Goal: Share content: Share content

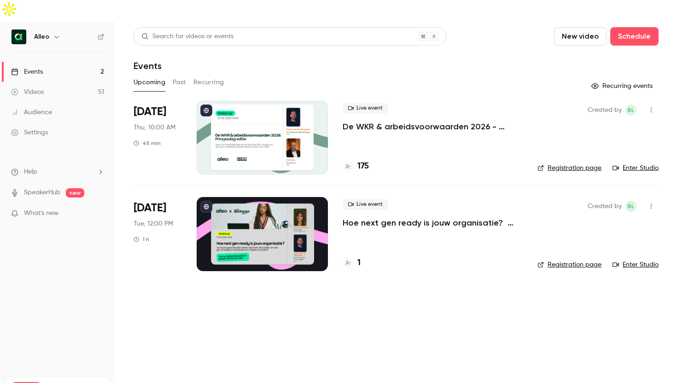
click at [55, 82] on link "Videos 51" at bounding box center [57, 92] width 115 height 20
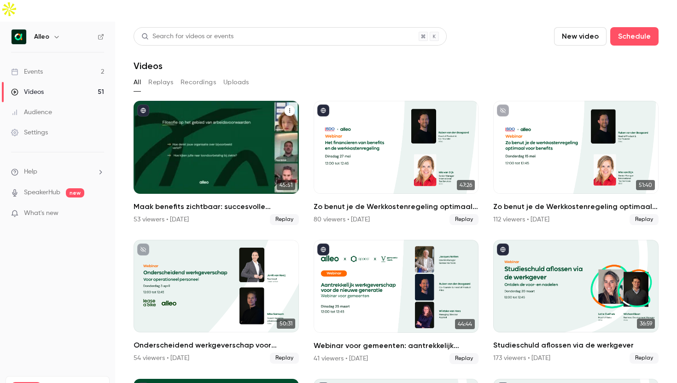
click at [254, 105] on div "Maak benefits zichtbaar: succesvolle arbeidsvoorwaarden communicatie in de prak…" at bounding box center [216, 147] width 165 height 93
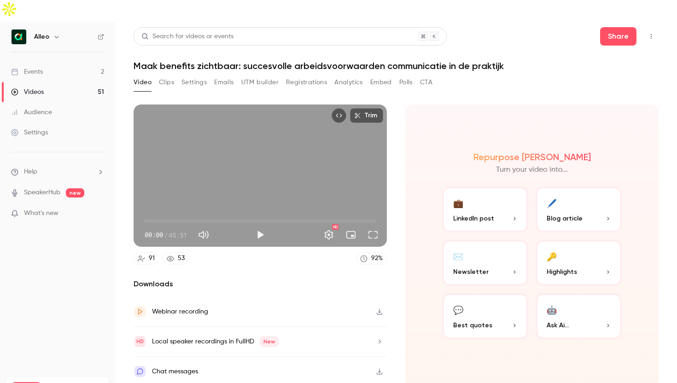
click at [34, 88] on div "Videos" at bounding box center [27, 92] width 33 height 9
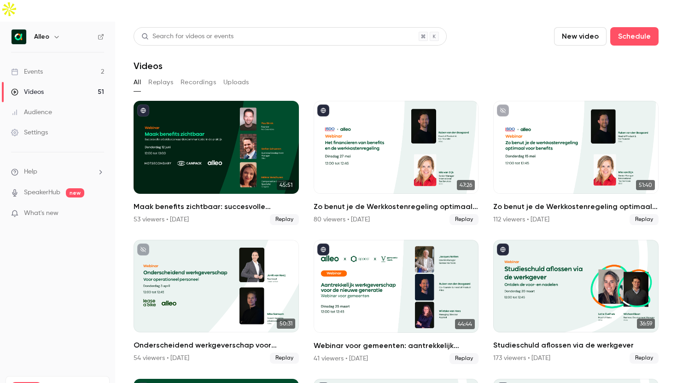
click at [49, 31] on div "Alleo" at bounding box center [62, 36] width 56 height 11
click at [53, 33] on icon "button" at bounding box center [56, 36] width 7 height 7
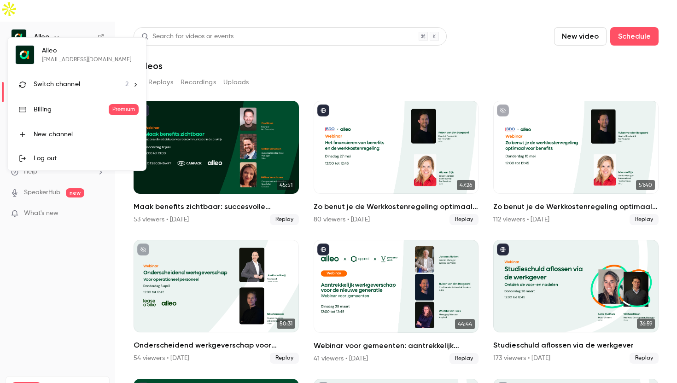
click at [58, 80] on span "Switch channel" at bounding box center [57, 85] width 47 height 10
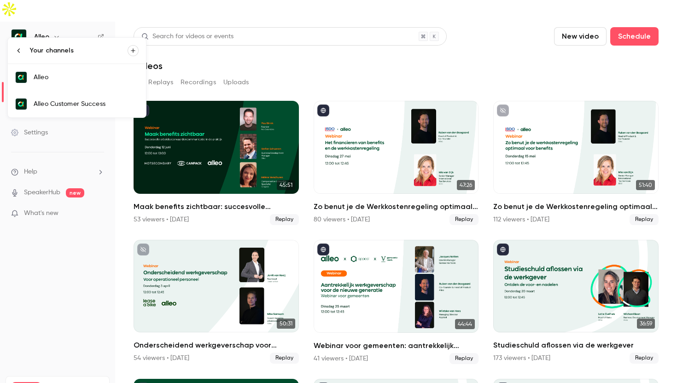
click at [60, 118] on div at bounding box center [338, 191] width 677 height 383
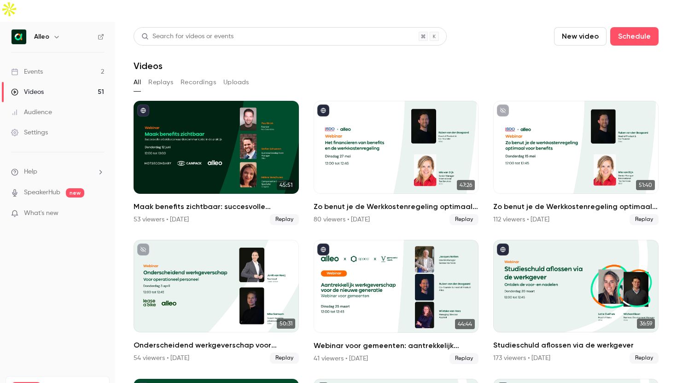
click at [60, 123] on link "Settings" at bounding box center [57, 133] width 115 height 20
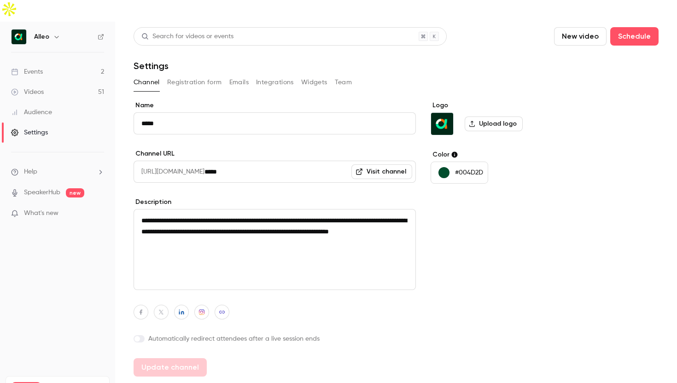
click at [40, 32] on h6 "Alleo" at bounding box center [41, 36] width 15 height 9
click at [64, 31] on div "Alleo" at bounding box center [62, 36] width 56 height 11
click at [60, 31] on button "button" at bounding box center [56, 36] width 11 height 11
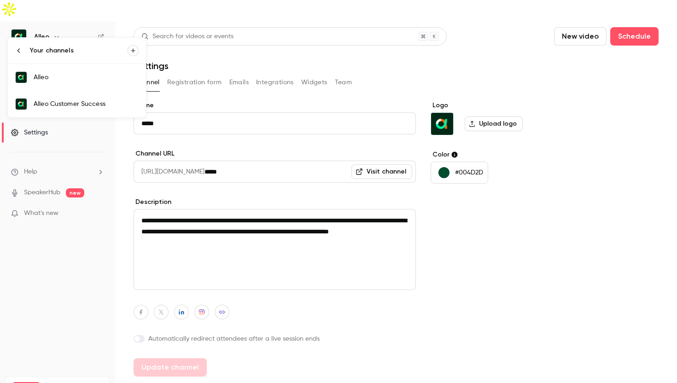
click at [47, 93] on link "Alleo Customer Success" at bounding box center [77, 104] width 138 height 27
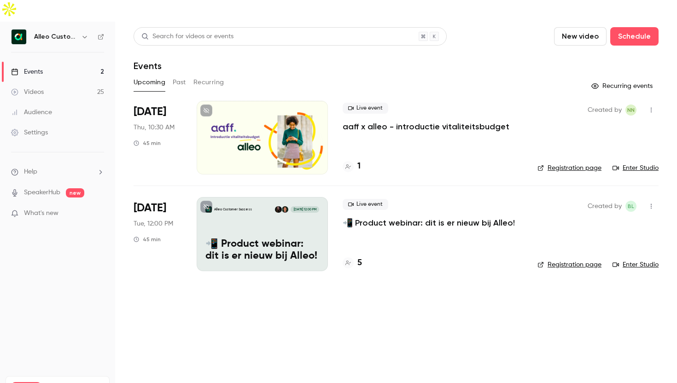
click at [178, 75] on button "Past" at bounding box center [179, 82] width 13 height 15
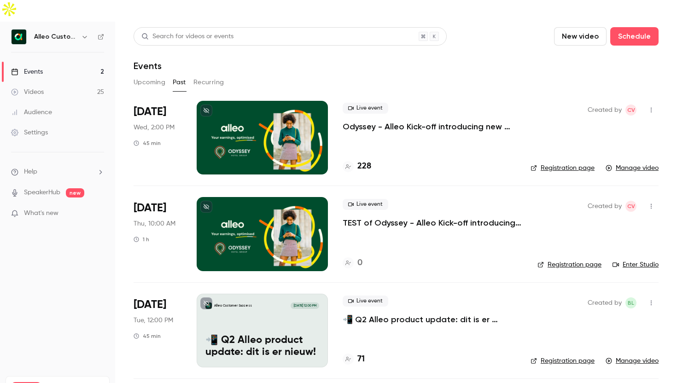
click at [59, 82] on link "Videos 25" at bounding box center [57, 92] width 115 height 20
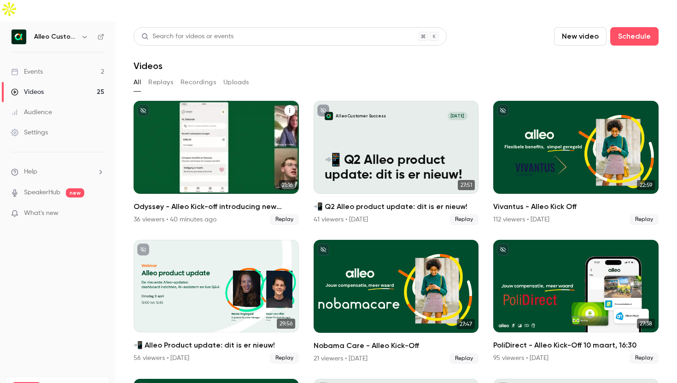
click at [245, 109] on div "Odyssey - Alleo Kick-off introducing new benefits and more!" at bounding box center [216, 147] width 165 height 93
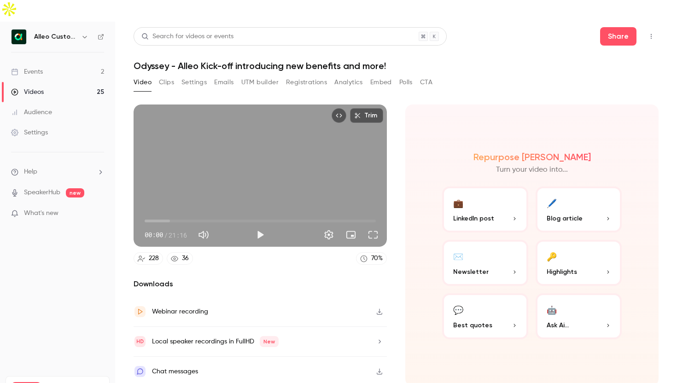
click at [176, 75] on div "Video Clips Settings Emails UTM builder Registrations Analytics Embed Polls CTA" at bounding box center [283, 82] width 299 height 15
click at [166, 75] on button "Clips" at bounding box center [166, 82] width 15 height 15
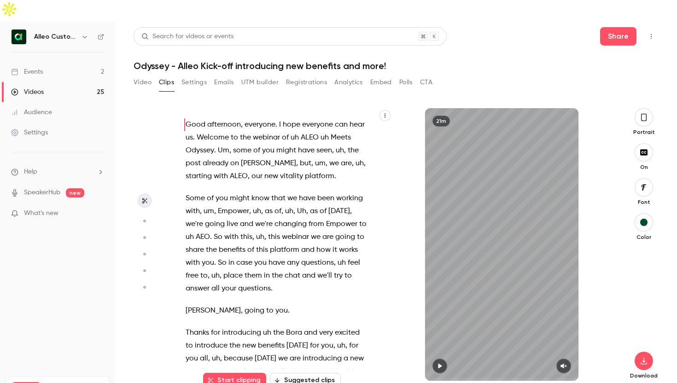
click at [640, 112] on icon "button" at bounding box center [643, 117] width 7 height 10
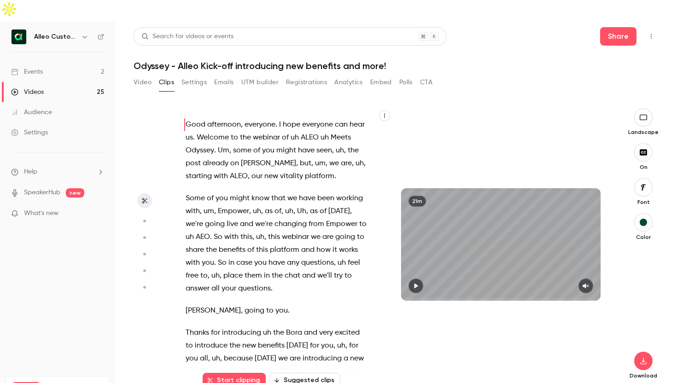
click at [417, 283] on icon "button" at bounding box center [415, 286] width 7 height 6
click at [589, 283] on icon "button" at bounding box center [585, 286] width 7 height 6
click at [381, 110] on button "button" at bounding box center [384, 115] width 11 height 11
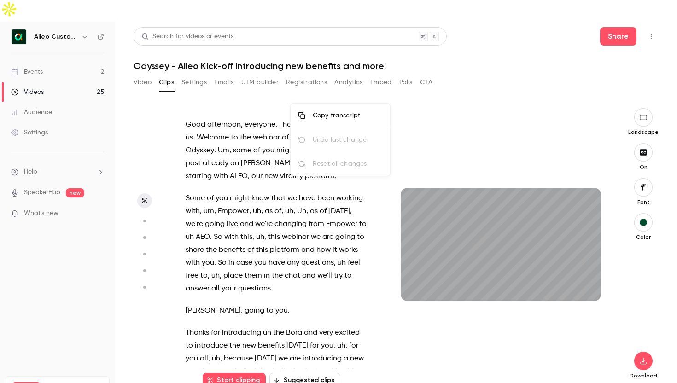
click at [471, 111] on div at bounding box center [338, 191] width 677 height 383
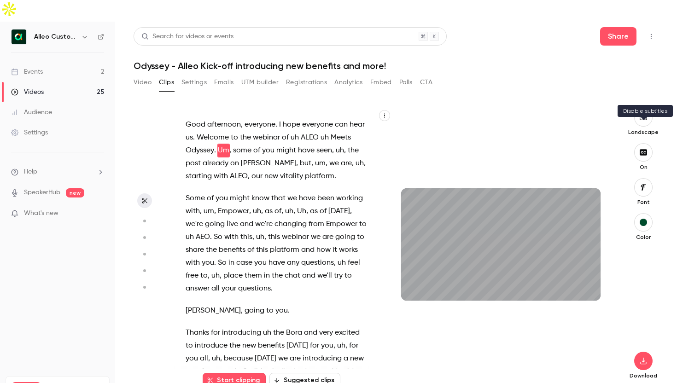
click at [639, 149] on icon "button" at bounding box center [643, 152] width 10 height 7
click at [621, 27] on button "Share" at bounding box center [618, 36] width 36 height 18
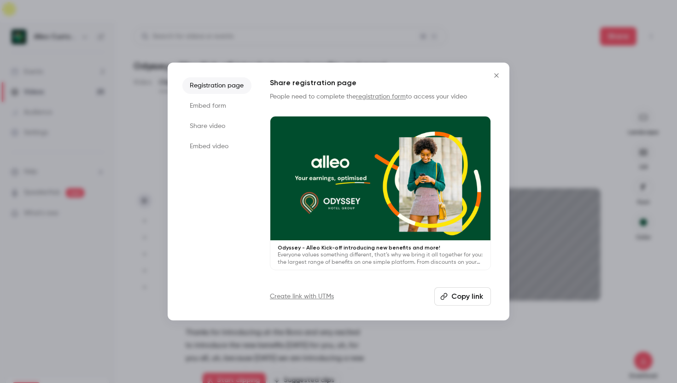
click at [218, 123] on li "Share video" at bounding box center [216, 126] width 69 height 17
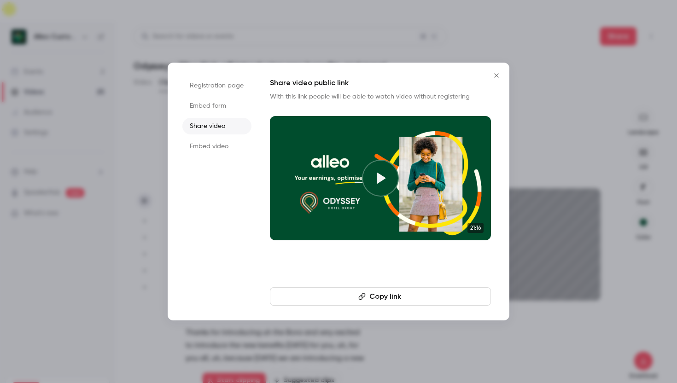
click at [360, 301] on button "Copy link" at bounding box center [380, 296] width 221 height 18
type input "****"
